Goal: Communication & Community: Answer question/provide support

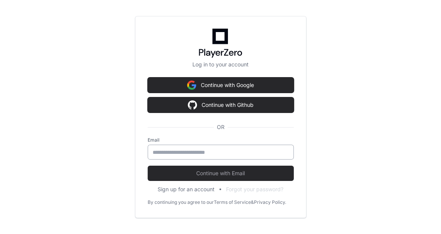
click at [190, 146] on div at bounding box center [221, 152] width 146 height 15
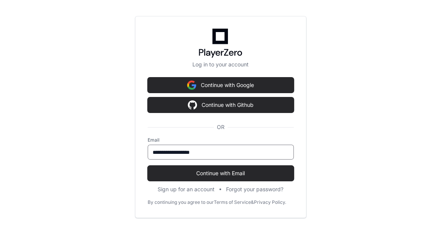
type input "**********"
click at [148, 166] on button "Continue with Email" at bounding box center [221, 173] width 146 height 15
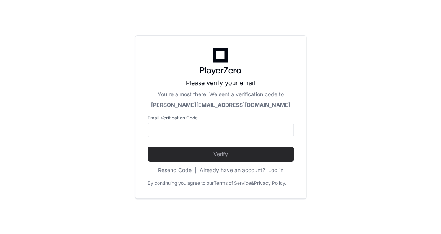
click at [204, 179] on div "Please verify your email You're almost there! We sent a verification code to su…" at bounding box center [220, 117] width 171 height 164
click at [193, 127] on input at bounding box center [221, 131] width 136 height 8
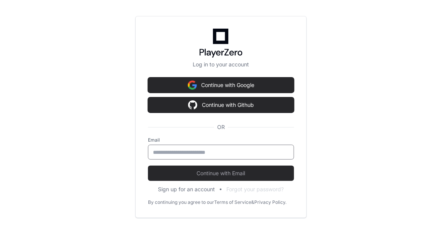
click at [205, 150] on input "email" at bounding box center [221, 153] width 136 height 8
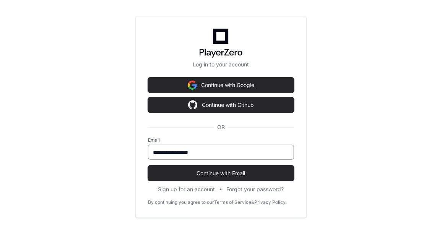
type input "**********"
click at [148, 166] on button "Continue with Email" at bounding box center [221, 173] width 146 height 15
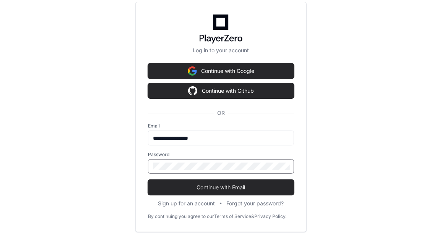
click at [148, 180] on button "Continue with Email" at bounding box center [221, 187] width 146 height 15
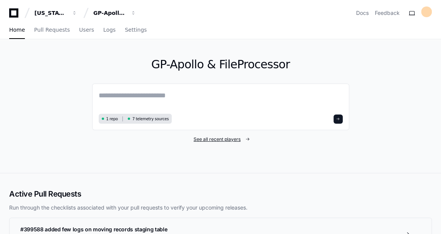
click at [212, 139] on span "See all recent players" at bounding box center [216, 139] width 47 height 6
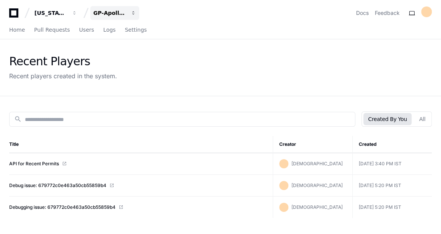
click at [105, 8] on button "GP-Apollo & FileProcessor" at bounding box center [114, 13] width 49 height 14
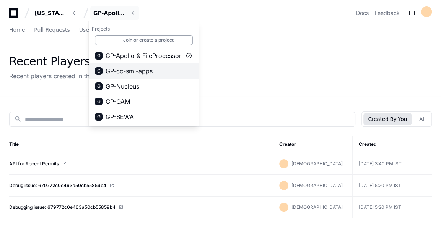
click at [126, 67] on span "GP-cc-sml-apps" at bounding box center [129, 71] width 47 height 9
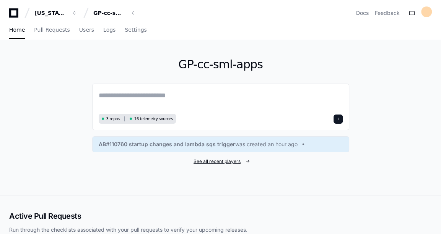
click at [225, 161] on span "See all recent players" at bounding box center [216, 162] width 47 height 6
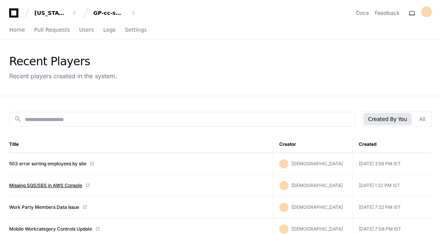
click at [40, 185] on link "Missing SQS/SES in AWS Console" at bounding box center [45, 186] width 73 height 6
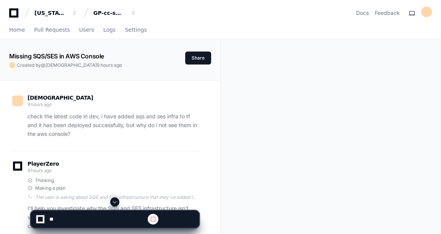
click at [116, 201] on span at bounding box center [115, 202] width 6 height 6
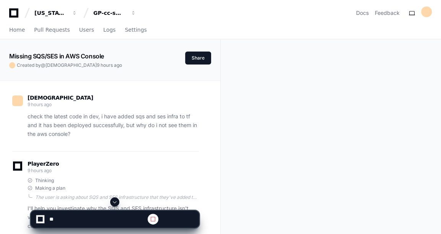
click at [116, 201] on span at bounding box center [115, 202] width 6 height 6
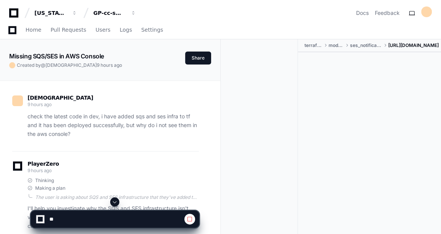
click at [114, 202] on span at bounding box center [115, 202] width 6 height 6
click at [113, 201] on span at bounding box center [115, 202] width 6 height 6
click at [113, 203] on span at bounding box center [115, 202] width 6 height 6
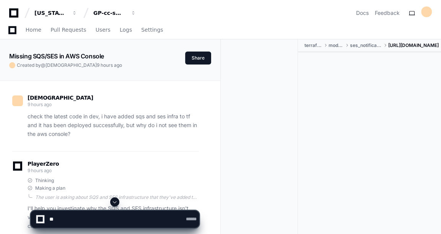
click at [116, 202] on span at bounding box center [115, 202] width 6 height 6
click at [113, 202] on span at bounding box center [115, 202] width 6 height 6
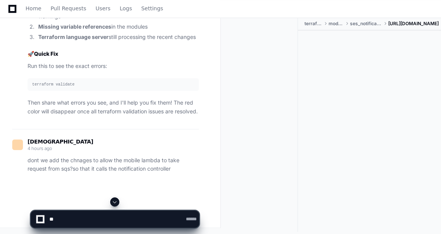
click at [110, 201] on button at bounding box center [114, 202] width 9 height 9
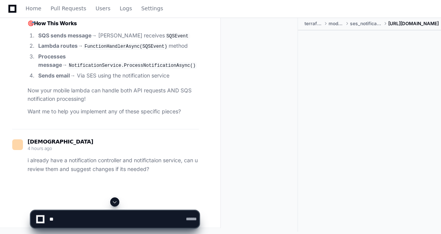
click at [114, 201] on span at bounding box center [115, 202] width 6 height 6
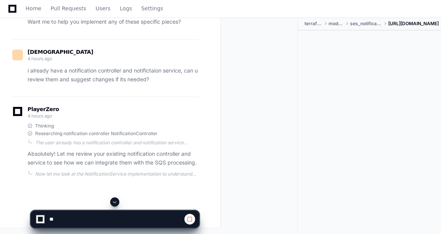
click at [110, 203] on div at bounding box center [115, 202] width 169 height 9
click at [114, 201] on span at bounding box center [115, 202] width 6 height 6
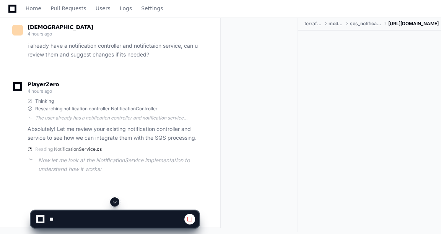
click at [114, 201] on span at bounding box center [115, 202] width 6 height 6
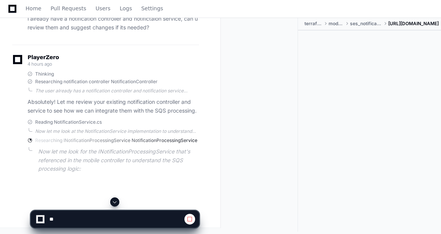
click at [114, 201] on span at bounding box center [115, 202] width 6 height 6
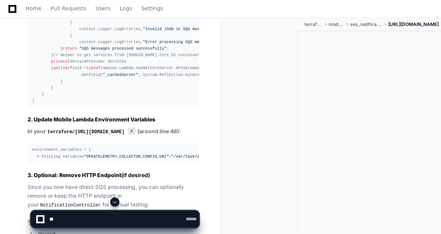
click at [114, 201] on span at bounding box center [115, 202] width 6 height 6
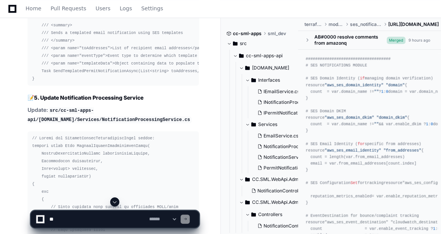
scroll to position [22946, 0]
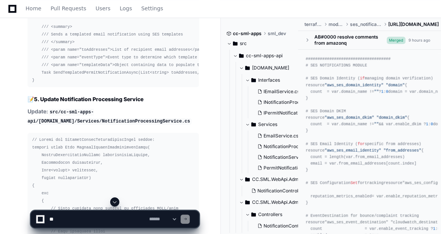
click at [114, 200] on span at bounding box center [115, 202] width 6 height 6
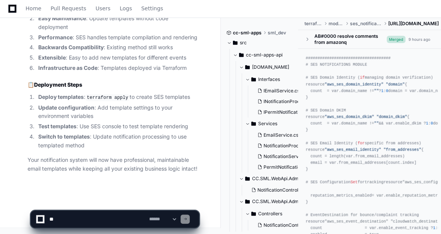
scroll to position [27333, 0]
click at [77, 219] on textarea at bounding box center [98, 219] width 100 height 17
paste textarea "**********"
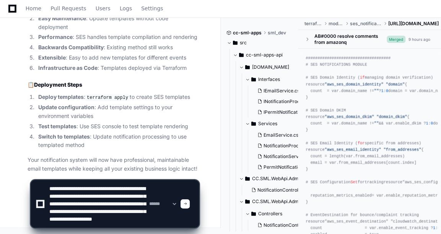
scroll to position [18, 0]
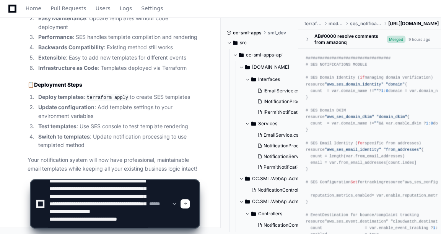
type textarea "**********"
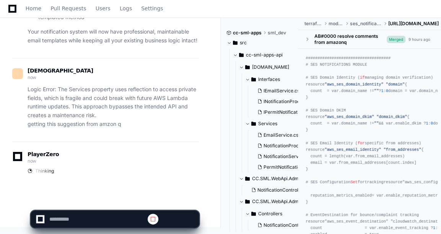
scroll to position [0, 0]
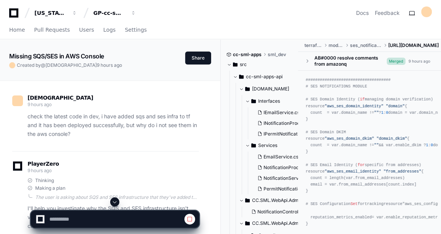
click at [114, 201] on span at bounding box center [115, 202] width 6 height 6
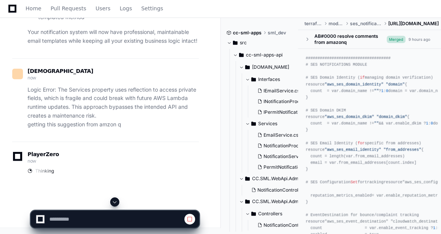
scroll to position [26830, 0]
click at [113, 201] on span at bounding box center [115, 202] width 6 height 6
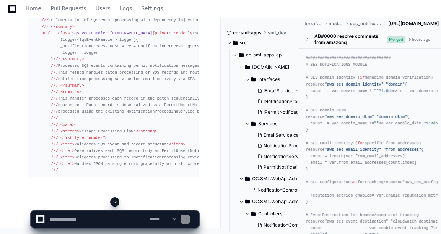
scroll to position [27694, 0]
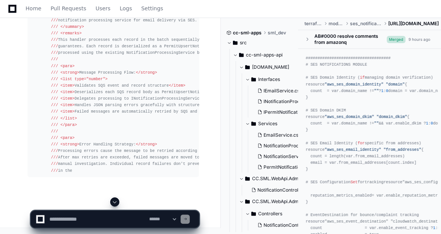
click at [114, 205] on span at bounding box center [115, 202] width 6 height 6
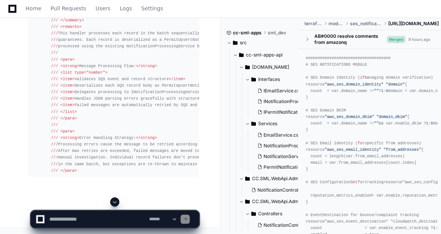
scroll to position [28150, 0]
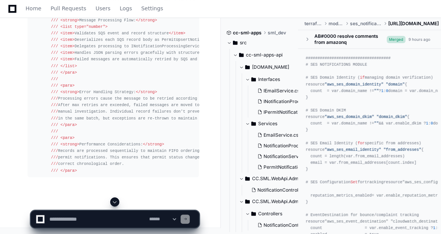
click at [101, 221] on textarea at bounding box center [98, 219] width 100 height 17
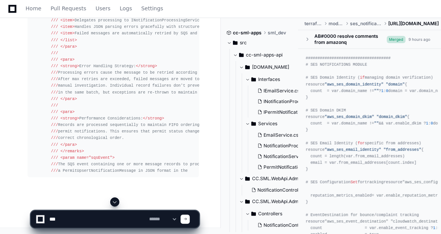
type textarea "****"
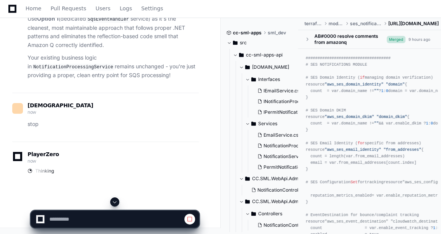
scroll to position [28528, 0]
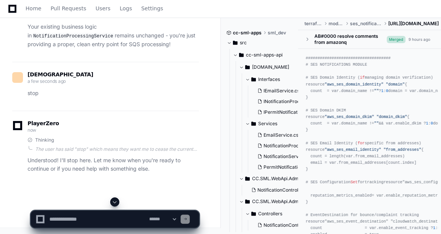
scroll to position [28896, 0]
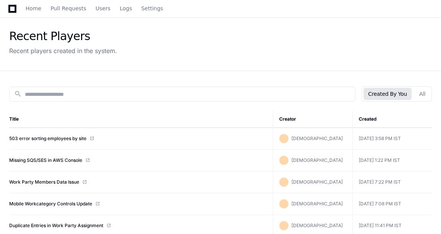
scroll to position [26, 0]
